Goal: Information Seeking & Learning: Learn about a topic

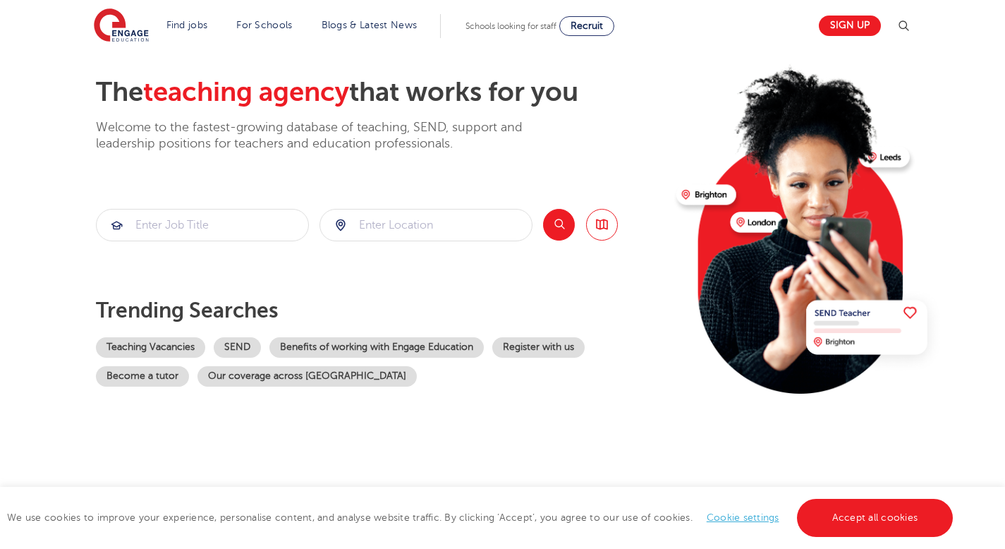
scroll to position [144, 0]
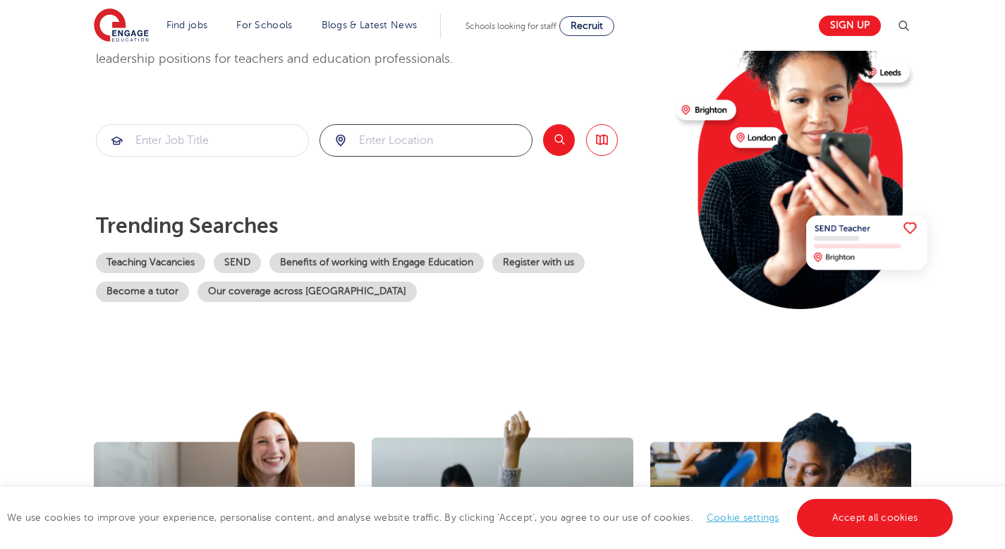
click at [360, 138] on input "search" at bounding box center [426, 140] width 212 height 31
type input "n"
click at [432, 194] on li "[GEOGRAPHIC_DATA]" at bounding box center [426, 182] width 202 height 28
type input "[GEOGRAPHIC_DATA]"
click at [550, 135] on button "Search" at bounding box center [559, 140] width 32 height 32
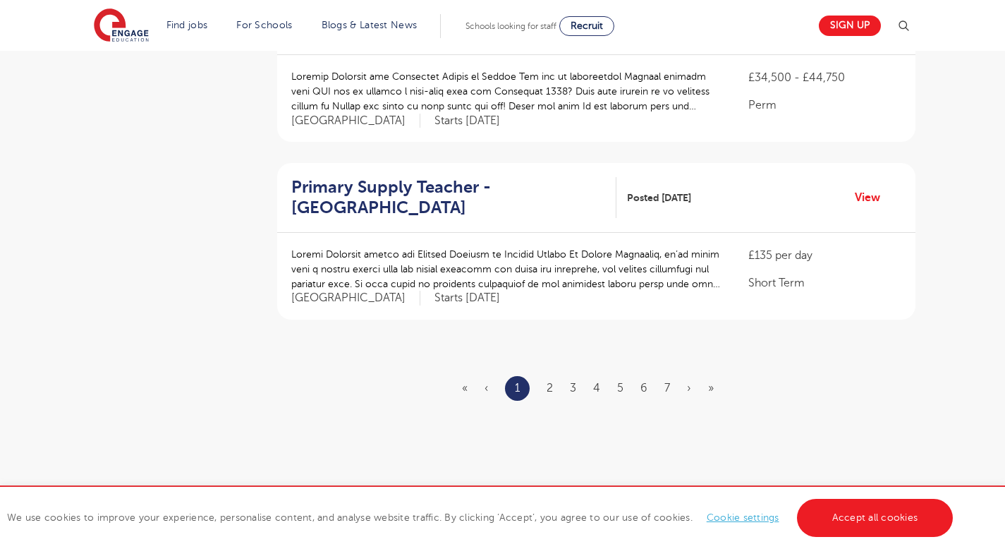
scroll to position [1631, 0]
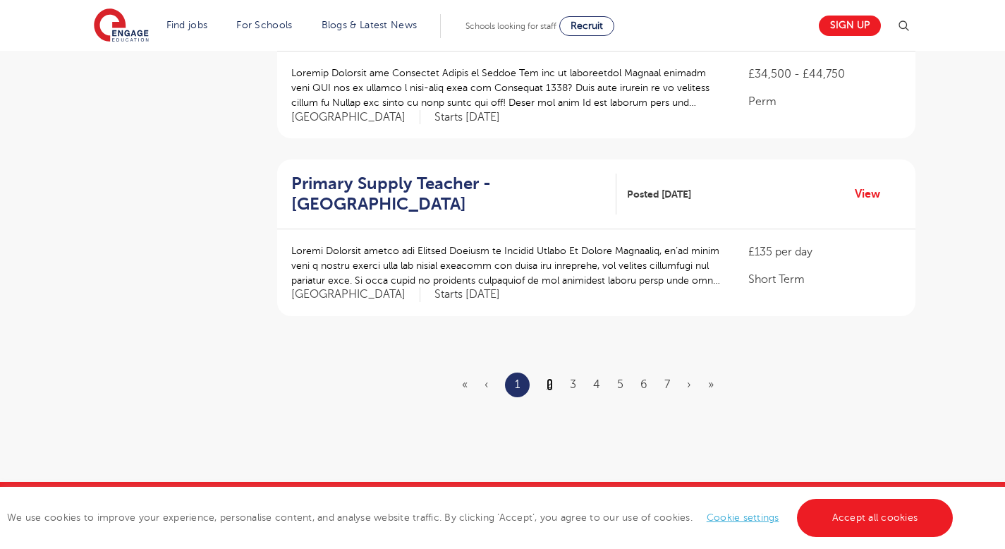
click at [552, 378] on link "2" at bounding box center [550, 384] width 6 height 13
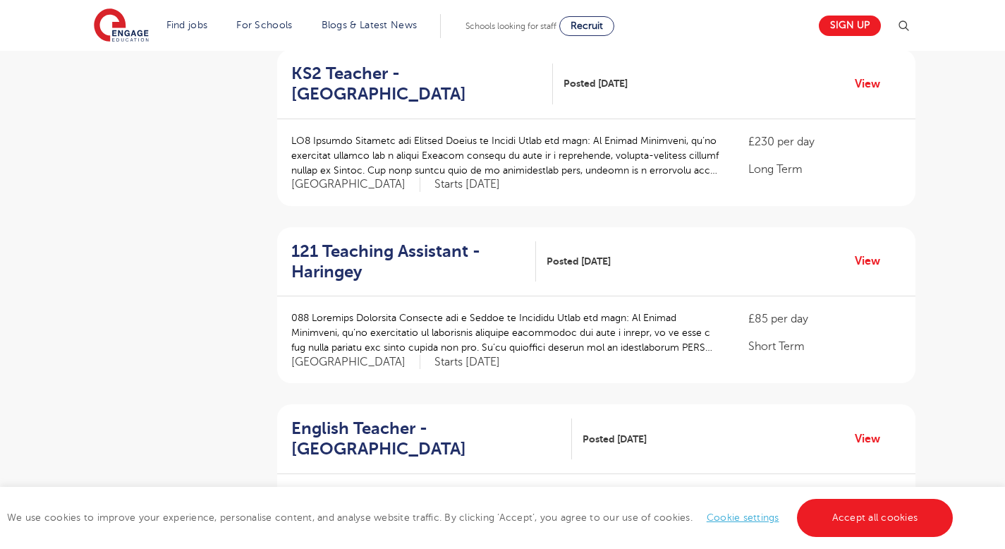
scroll to position [1651, 0]
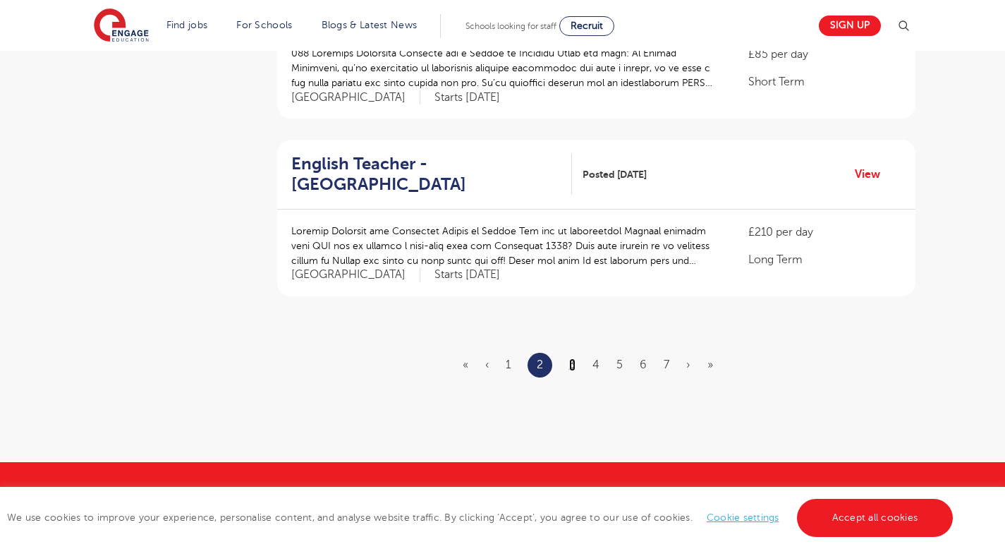
click at [575, 358] on link "3" at bounding box center [572, 364] width 6 height 13
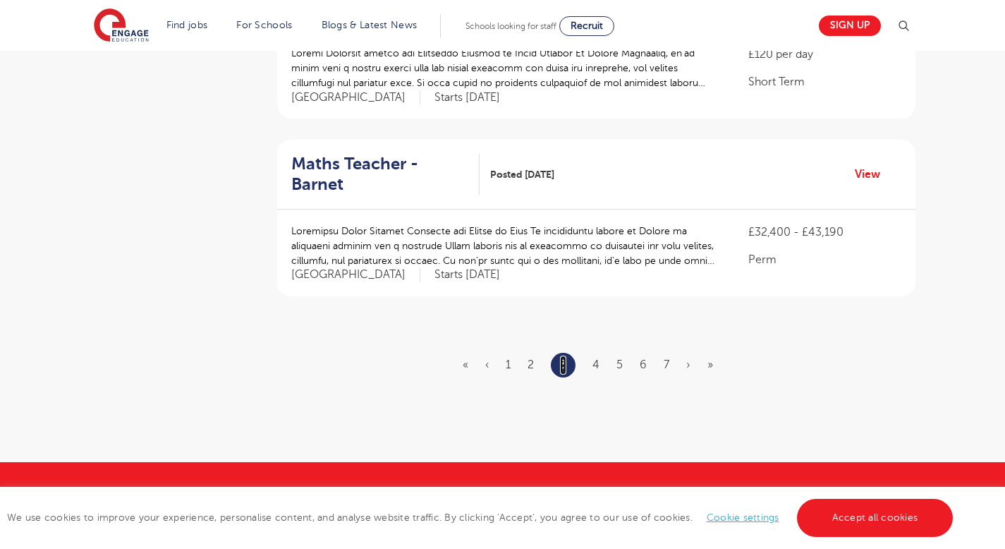
scroll to position [0, 0]
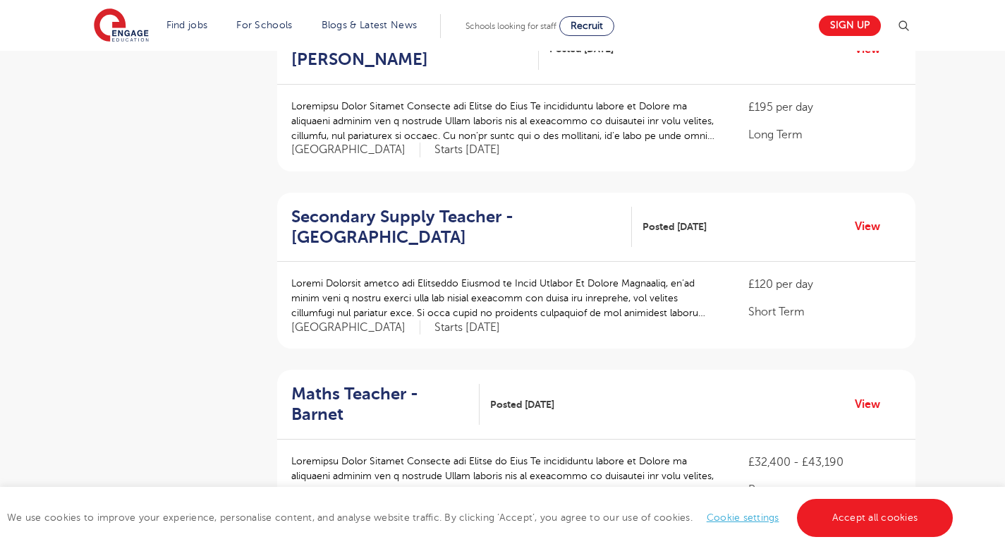
scroll to position [1580, 0]
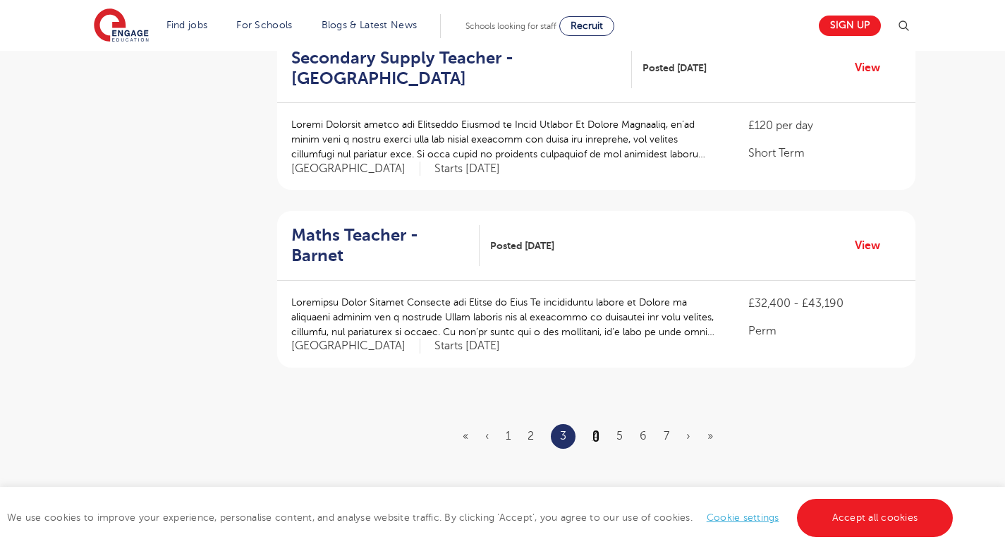
click at [595, 430] on link "4" at bounding box center [596, 436] width 7 height 13
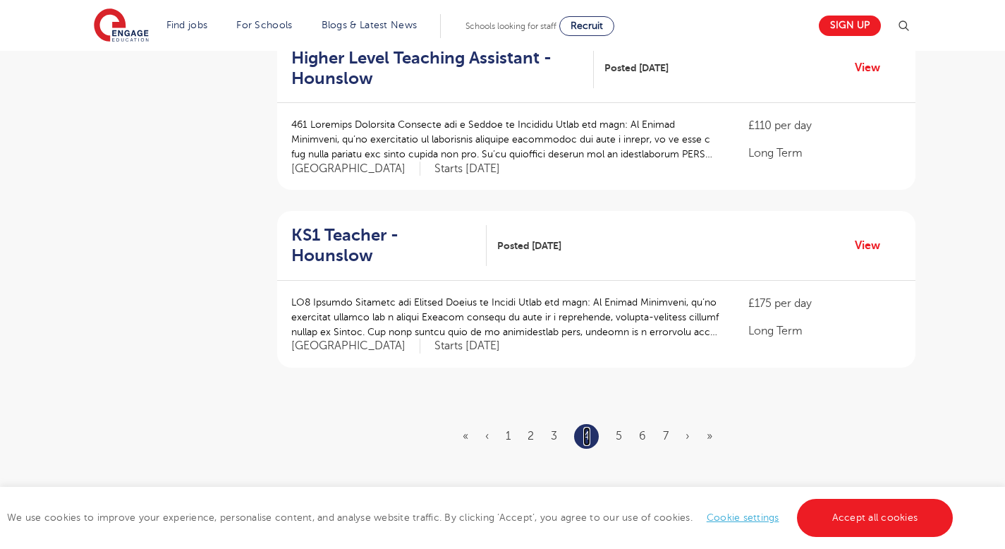
scroll to position [0, 0]
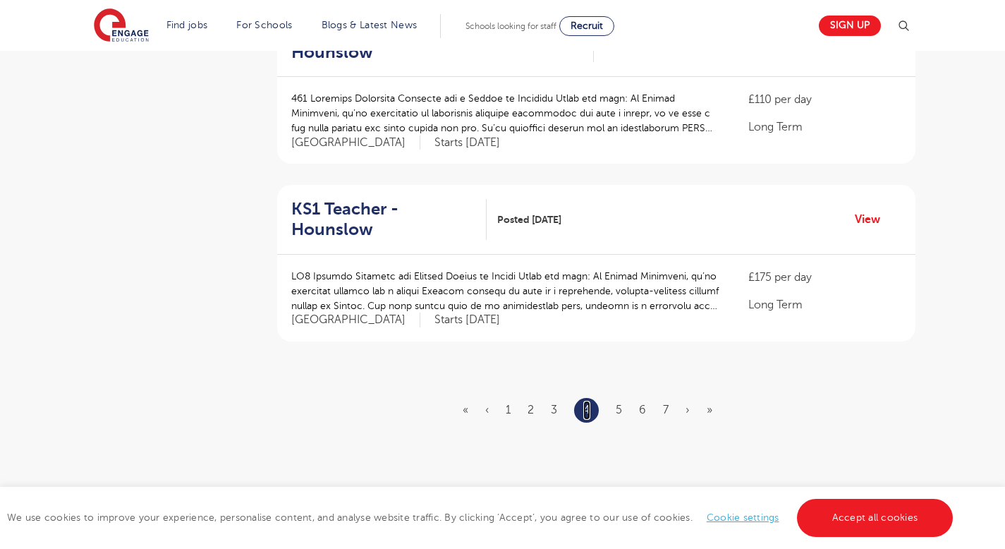
scroll to position [1609, 0]
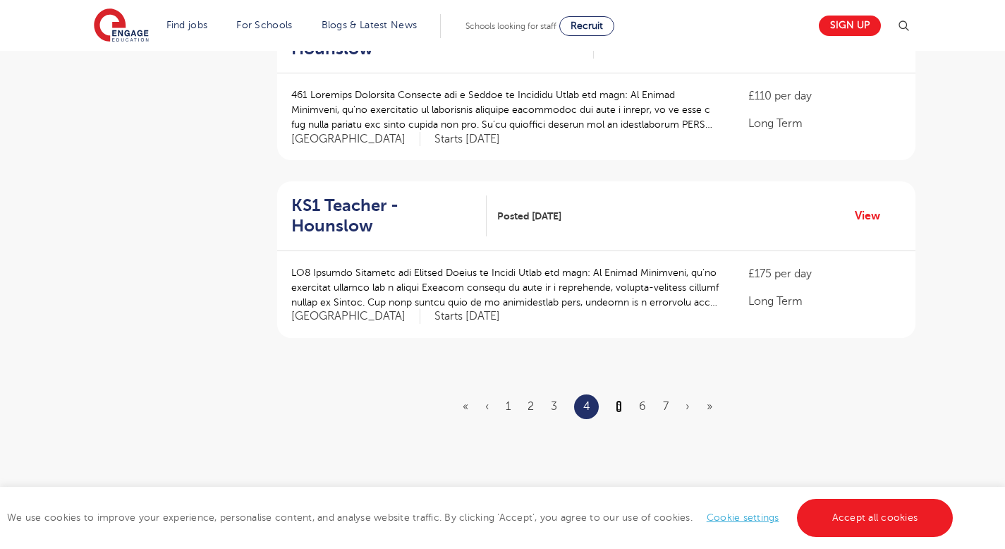
click at [622, 400] on link "5" at bounding box center [619, 406] width 6 height 13
